Goal: Transaction & Acquisition: Purchase product/service

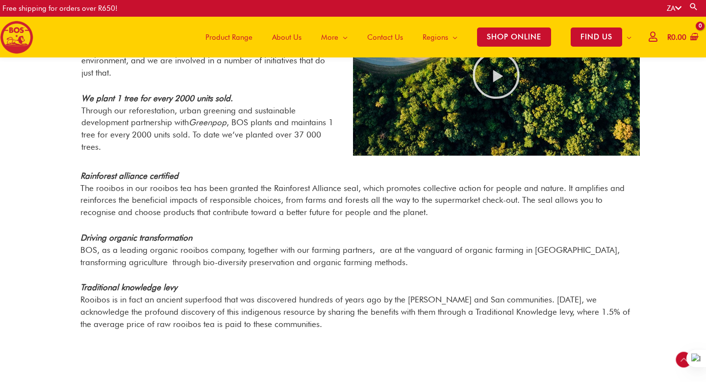
scroll to position [703, 0]
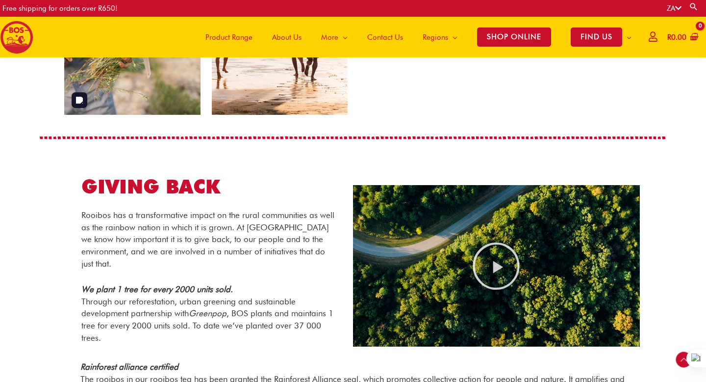
click at [231, 42] on span "Product Range" at bounding box center [229, 37] width 47 height 29
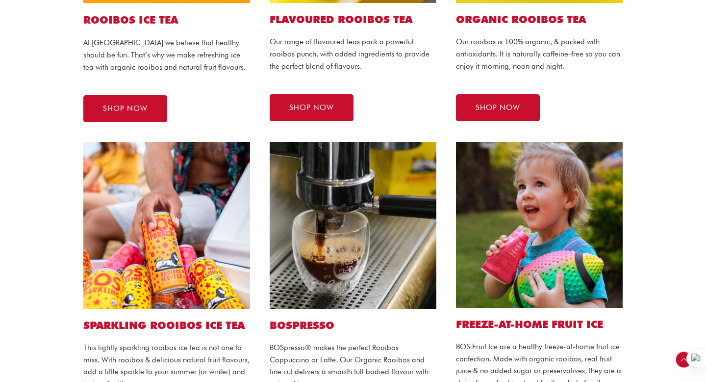
scroll to position [572, 0]
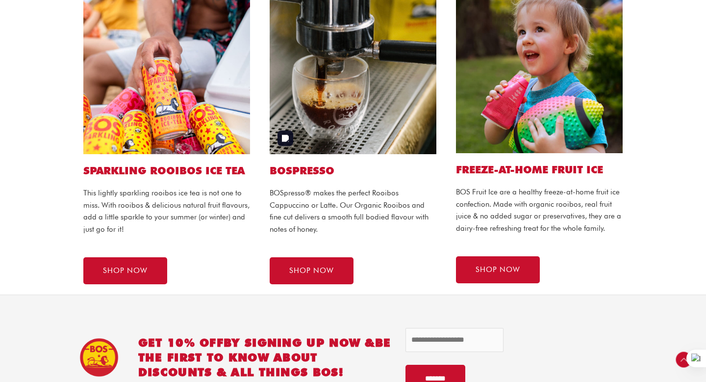
click at [356, 135] on img at bounding box center [353, 70] width 167 height 167
click at [328, 267] on span "SHOP NOW" at bounding box center [311, 270] width 45 height 7
